Goal: Transaction & Acquisition: Purchase product/service

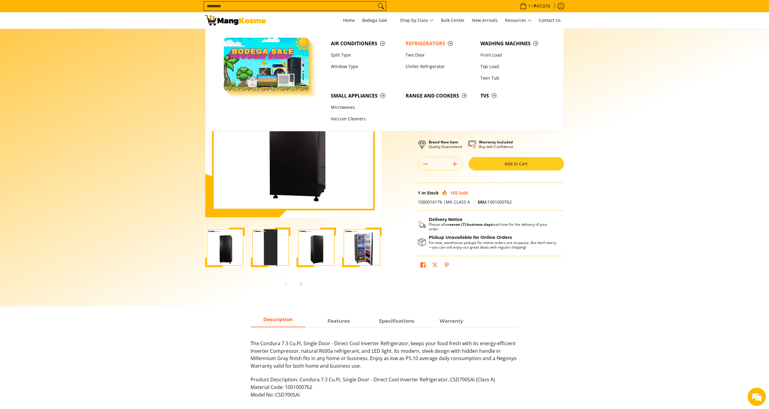
click at [581, 203] on section "Skip to Main Content Enable zoom Disable zoom Enable zoom Disable zoom Enable z…" at bounding box center [384, 168] width 769 height 278
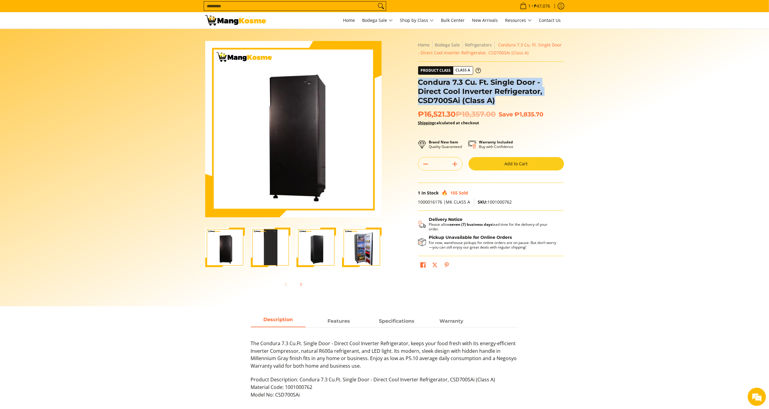
copy h1 "Condura 7.3 Cu. Ft. Single Door - Direct Cool Inverter Refrigerator, CSD700SAi …"
drag, startPoint x: 513, startPoint y: 102, endPoint x: 419, endPoint y: 81, distance: 96.3
click at [419, 81] on h1 "Condura 7.3 Cu. Ft. Single Door - Direct Cool Inverter Refrigerator, CSD700SAi …" at bounding box center [491, 91] width 146 height 27
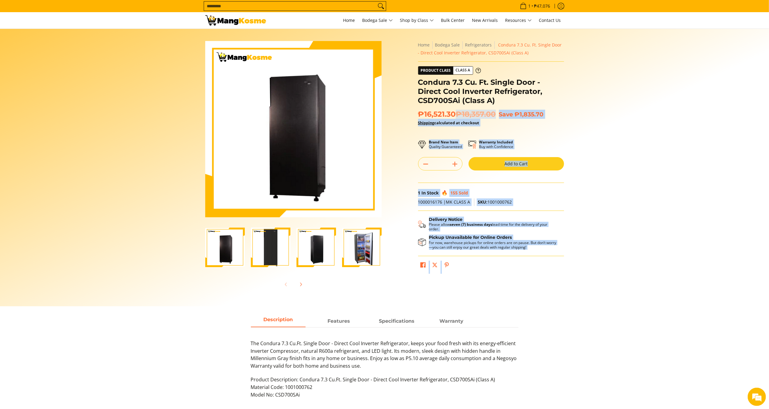
copy form "**********"
drag, startPoint x: 456, startPoint y: 115, endPoint x: 415, endPoint y: 111, distance: 41.2
click at [415, 111] on div "**********" at bounding box center [491, 159] width 152 height 236
drag, startPoint x: 415, startPoint y: 111, endPoint x: 424, endPoint y: 111, distance: 8.5
click at [416, 111] on div "**********" at bounding box center [491, 159] width 152 height 236
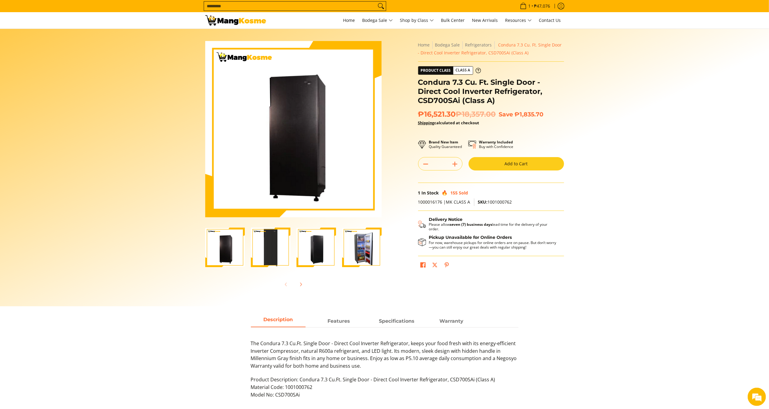
click at [438, 112] on span "₱16,521.30 ₱18,357.00" at bounding box center [457, 114] width 78 height 9
copy span "₱16,521.30"
drag, startPoint x: 454, startPoint y: 115, endPoint x: 420, endPoint y: 113, distance: 34.1
click at [420, 113] on span "₱16,521.30 ₱18,357.00" at bounding box center [457, 114] width 78 height 9
click at [499, 87] on h1 "Condura 7.3 Cu. Ft. Single Door - Direct Cool Inverter Refrigerator, CSD700SAi …" at bounding box center [491, 91] width 146 height 27
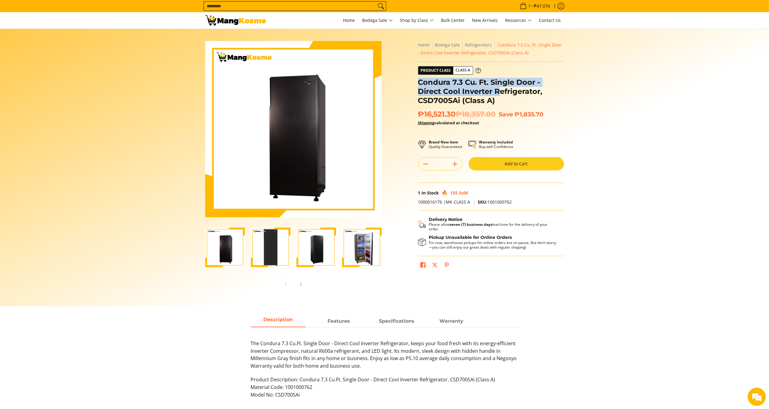
drag, startPoint x: 499, startPoint y: 96, endPoint x: 428, endPoint y: 83, distance: 71.7
click at [422, 83] on h1 "Condura 7.3 Cu. Ft. Single Door - Direct Cool Inverter Refrigerator, CSD700SAi …" at bounding box center [491, 91] width 146 height 27
click at [419, 78] on h1 "Condura 7.3 Cu. Ft. Single Door - Direct Cool Inverter Refrigerator, CSD700SAi …" at bounding box center [491, 91] width 146 height 27
click at [423, 84] on h1 "Condura 7.3 Cu. Ft. Single Door - Direct Cool Inverter Refrigerator, CSD700SAi …" at bounding box center [491, 91] width 146 height 27
drag, startPoint x: 419, startPoint y: 82, endPoint x: 503, endPoint y: 100, distance: 86.2
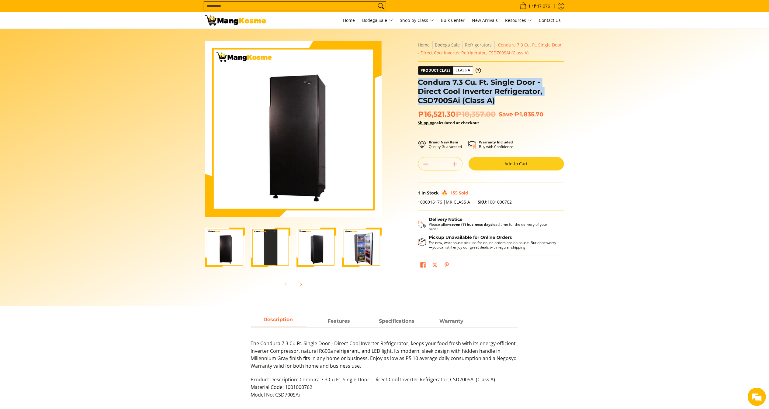
click at [503, 100] on h1 "Condura 7.3 Cu. Ft. Single Door - Direct Cool Inverter Refrigerator, CSD700SAi …" at bounding box center [491, 91] width 146 height 27
copy h1 "Condura 7.3 Cu. Ft. Single Door - Direct Cool Inverter Refrigerator, CSD700SAi …"
drag, startPoint x: 461, startPoint y: 114, endPoint x: 458, endPoint y: 111, distance: 4.1
click at [458, 112] on span "₱16,521.30 ₱18,357.00" at bounding box center [457, 114] width 78 height 9
drag, startPoint x: 454, startPoint y: 111, endPoint x: 419, endPoint y: 114, distance: 35.4
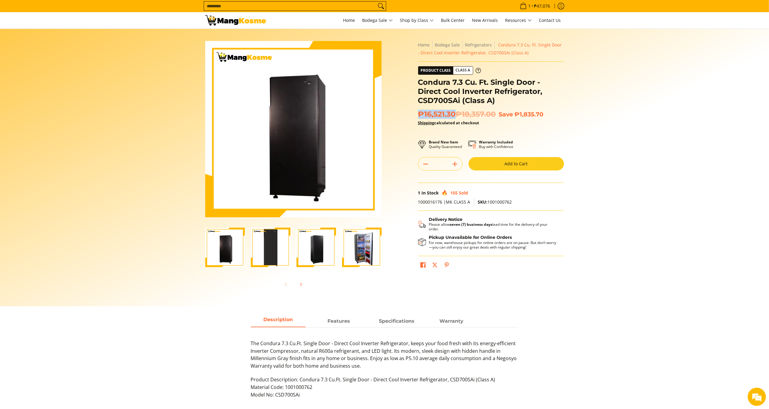
click at [419, 114] on span "₱16,521.30 ₱18,357.00" at bounding box center [457, 114] width 78 height 9
copy span "₱16,521.30"
